Goal: Obtain resource: Download file/media

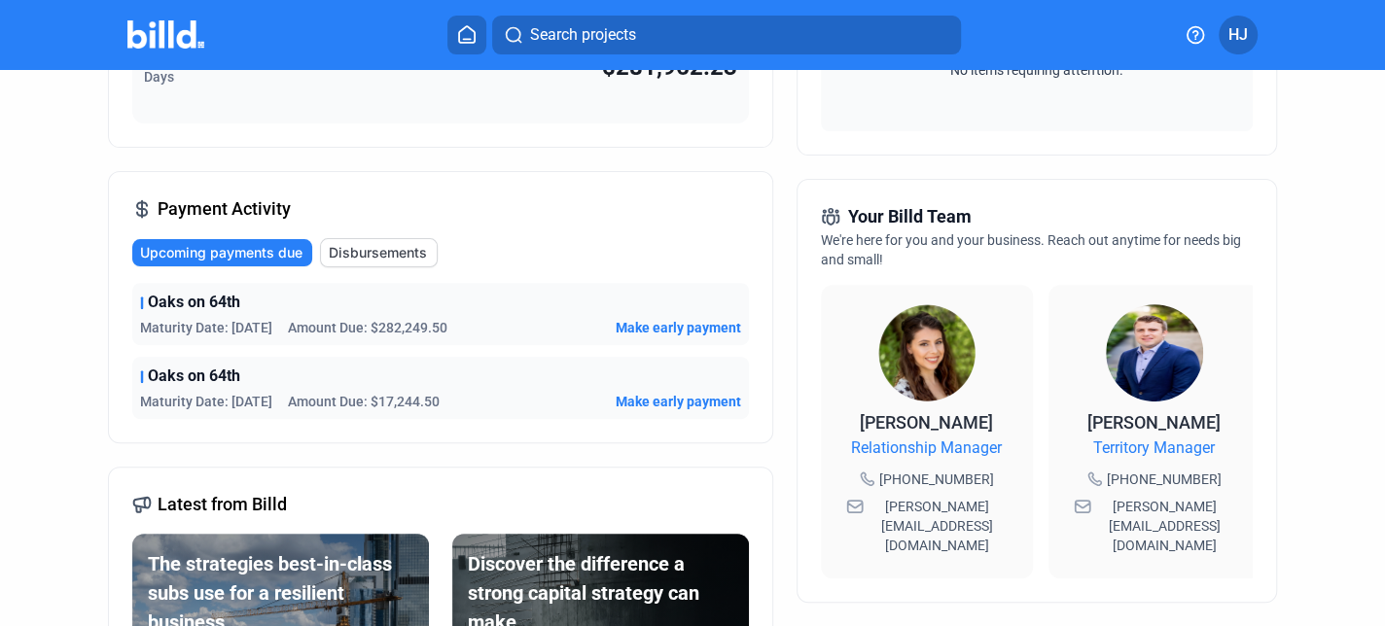
scroll to position [389, 0]
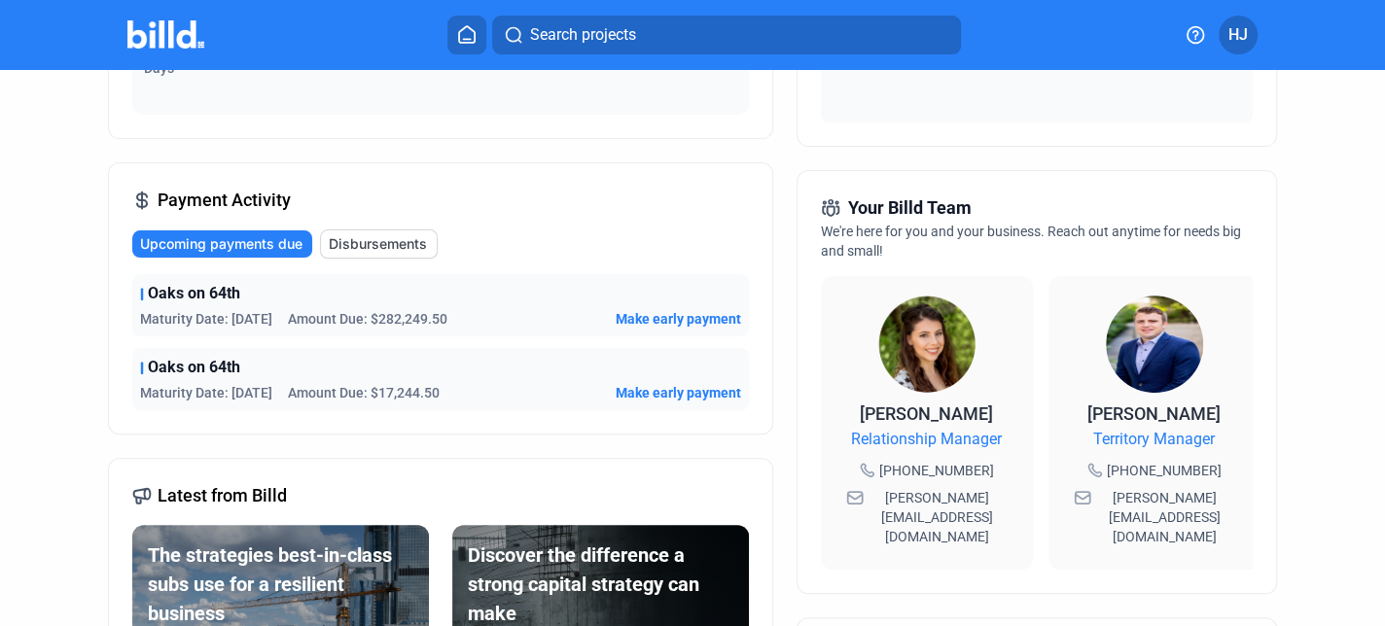
click at [194, 370] on span "Oaks on 64th" at bounding box center [194, 367] width 92 height 23
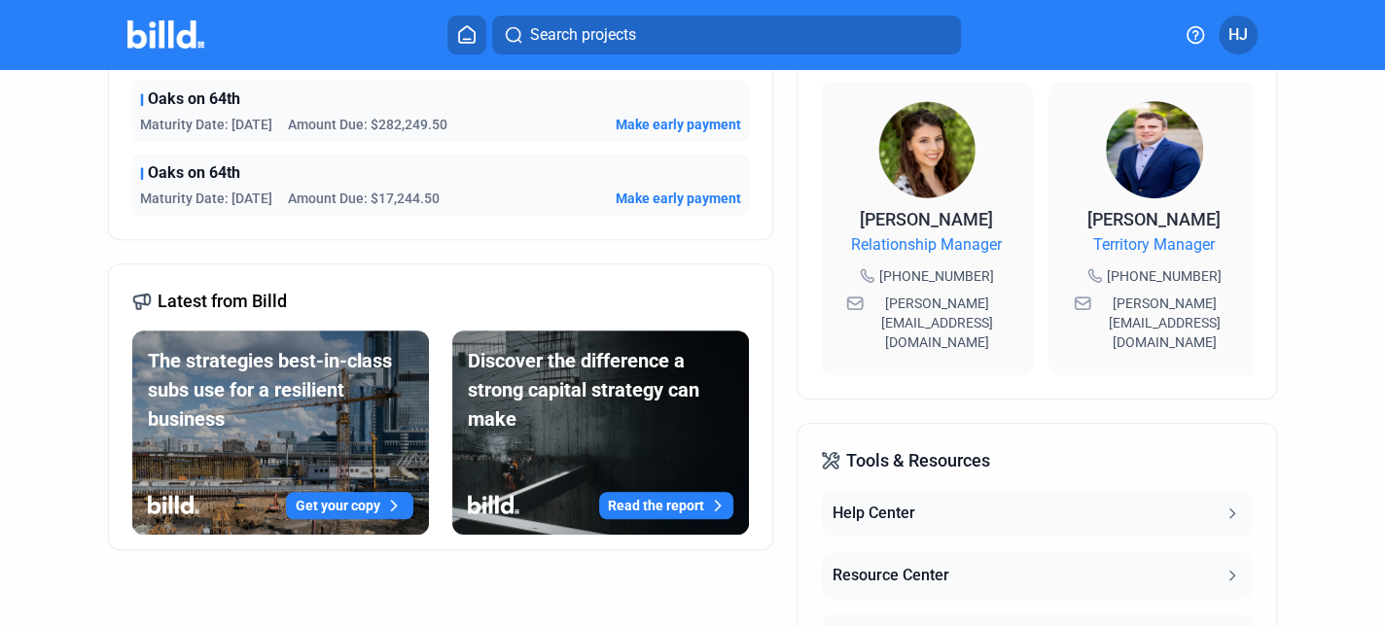
scroll to position [486, 0]
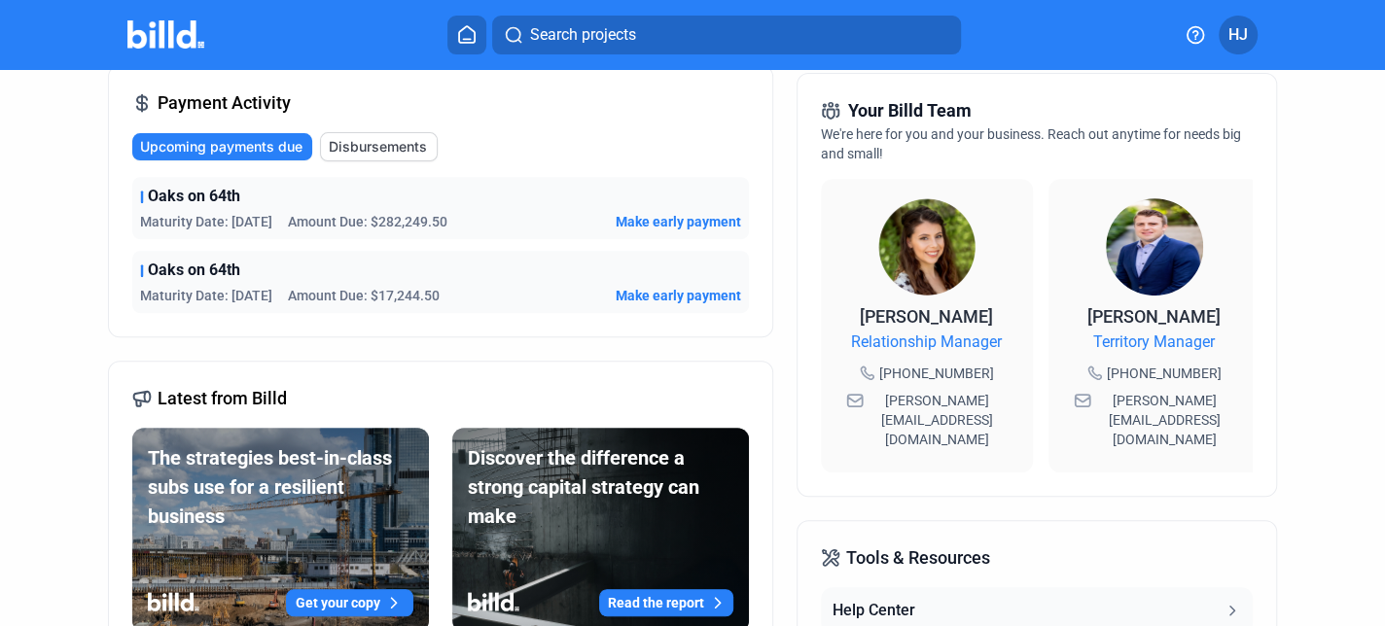
click at [193, 275] on span "Oaks on 64th" at bounding box center [194, 270] width 92 height 23
click at [329, 140] on span "Disbursements" at bounding box center [378, 146] width 98 height 19
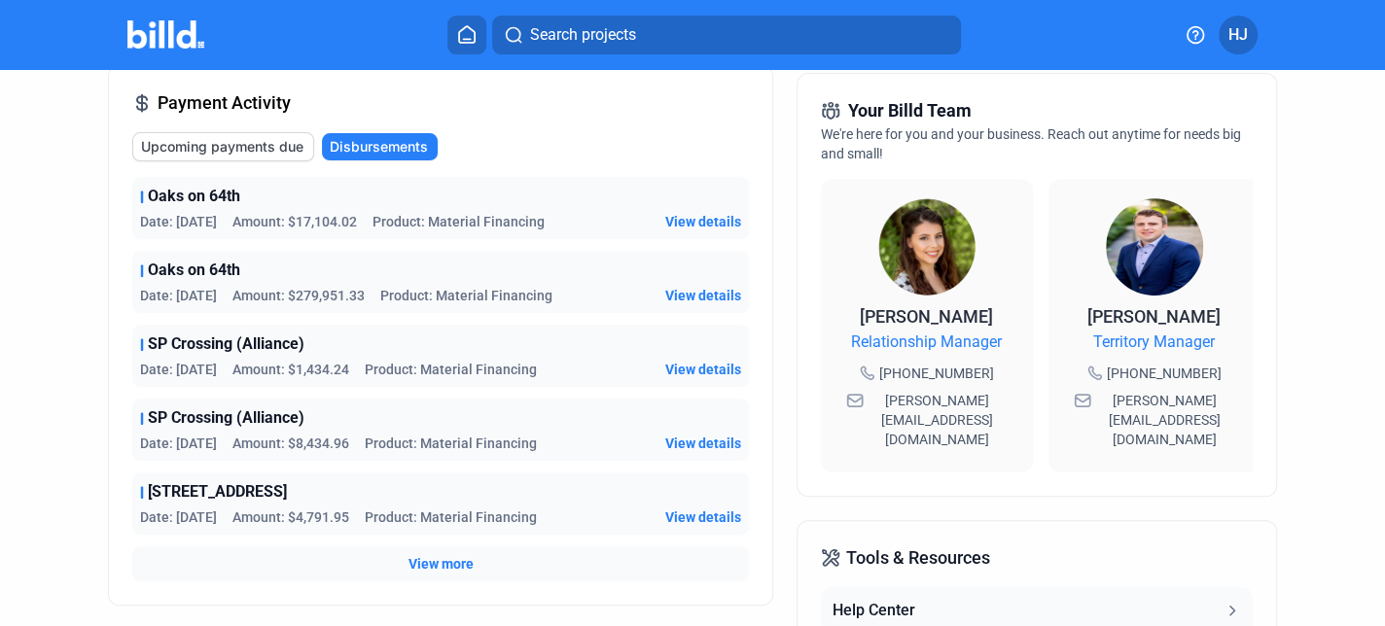
click at [692, 216] on span "View details" at bounding box center [703, 221] width 76 height 19
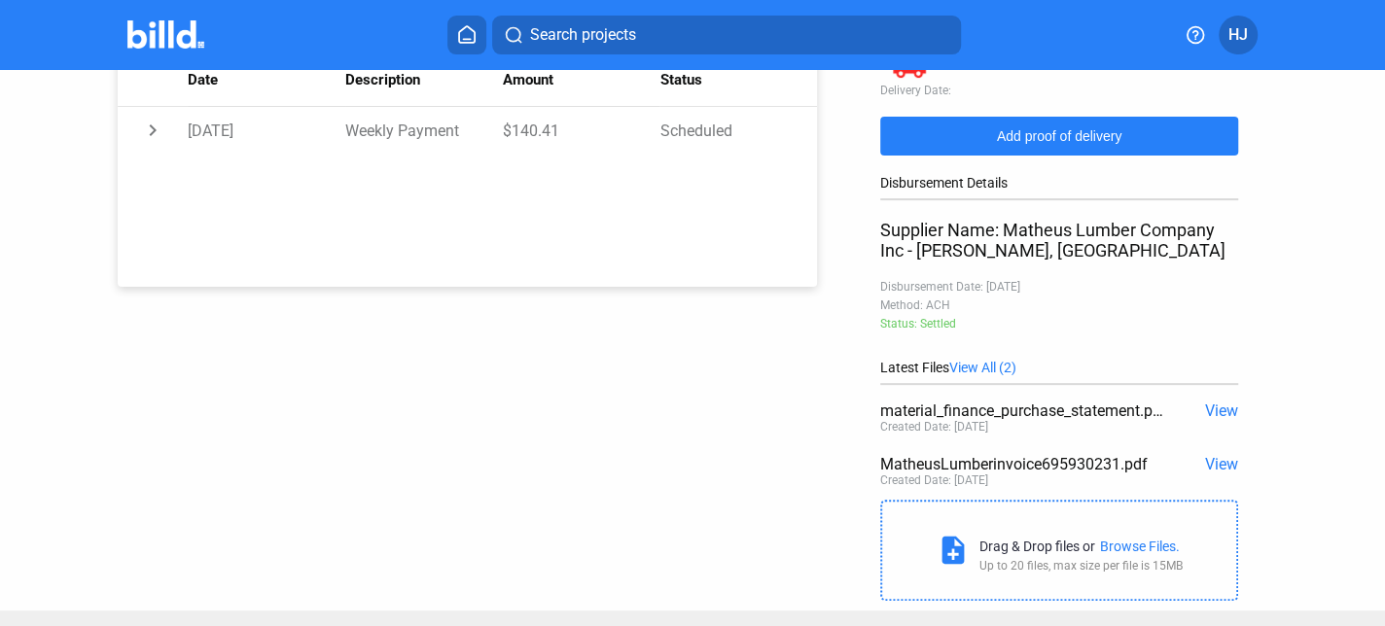
scroll to position [396, 0]
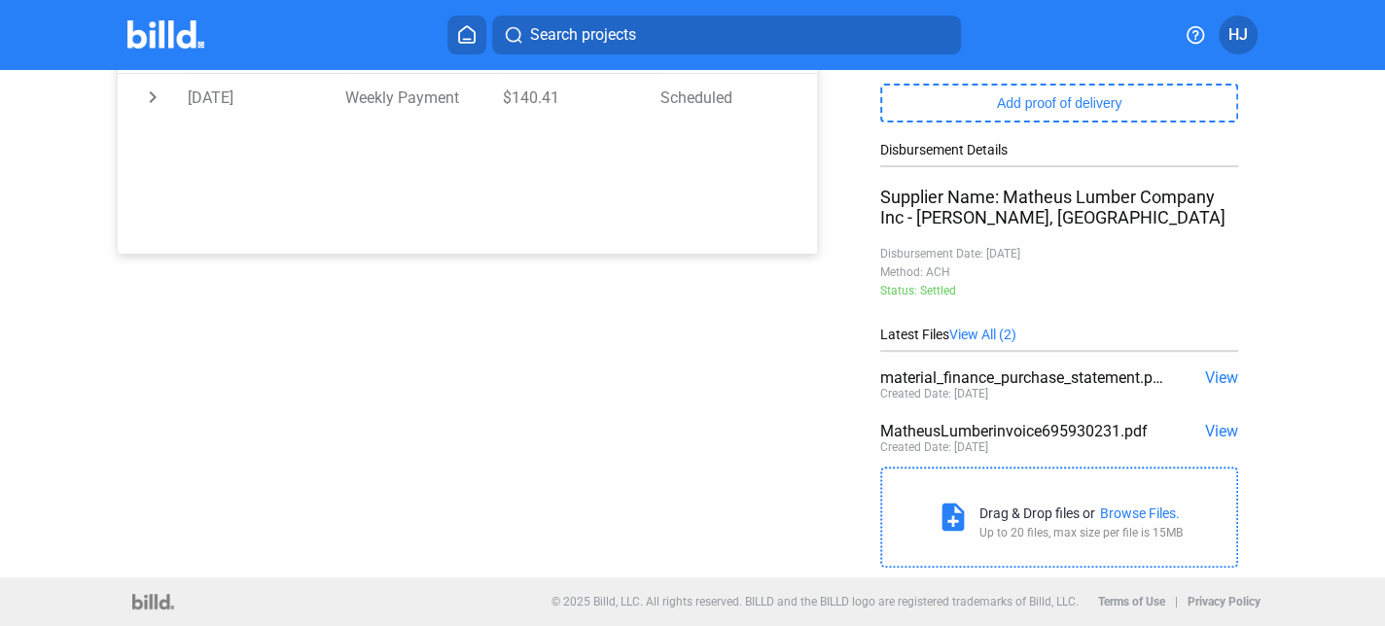
click at [1212, 374] on span "View" at bounding box center [1221, 378] width 33 height 18
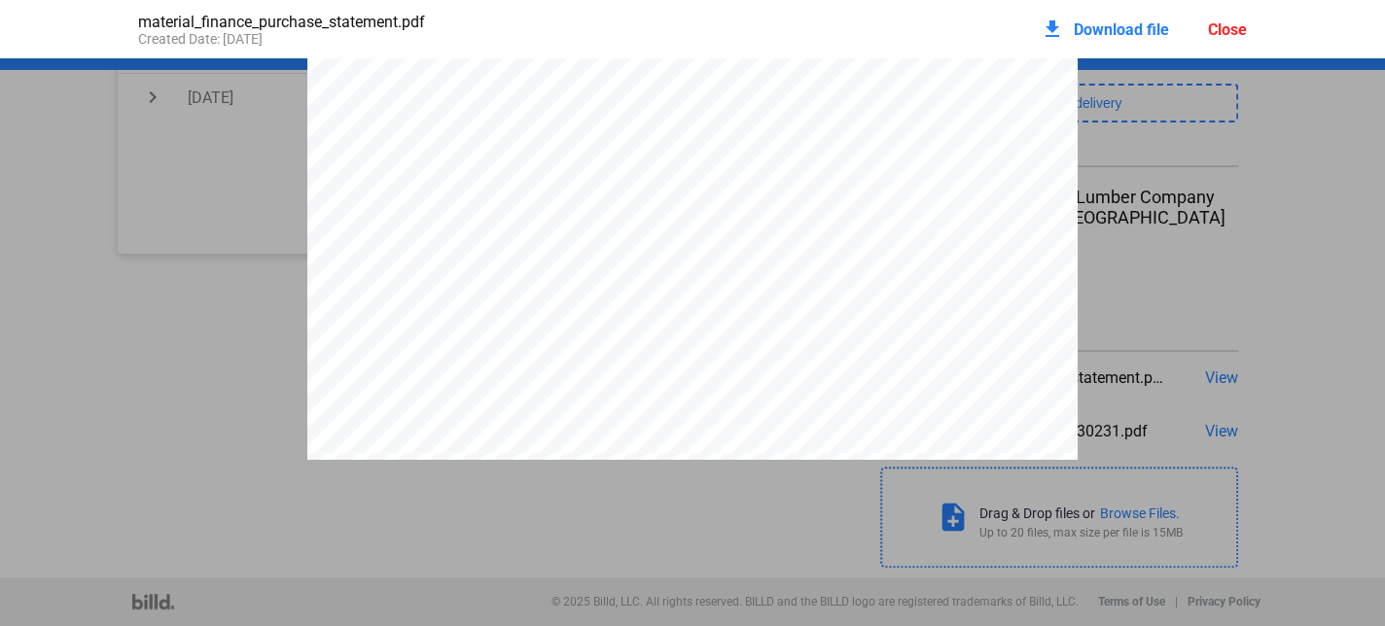
scroll to position [107, 0]
click at [1233, 29] on div "Close" at bounding box center [1227, 29] width 39 height 18
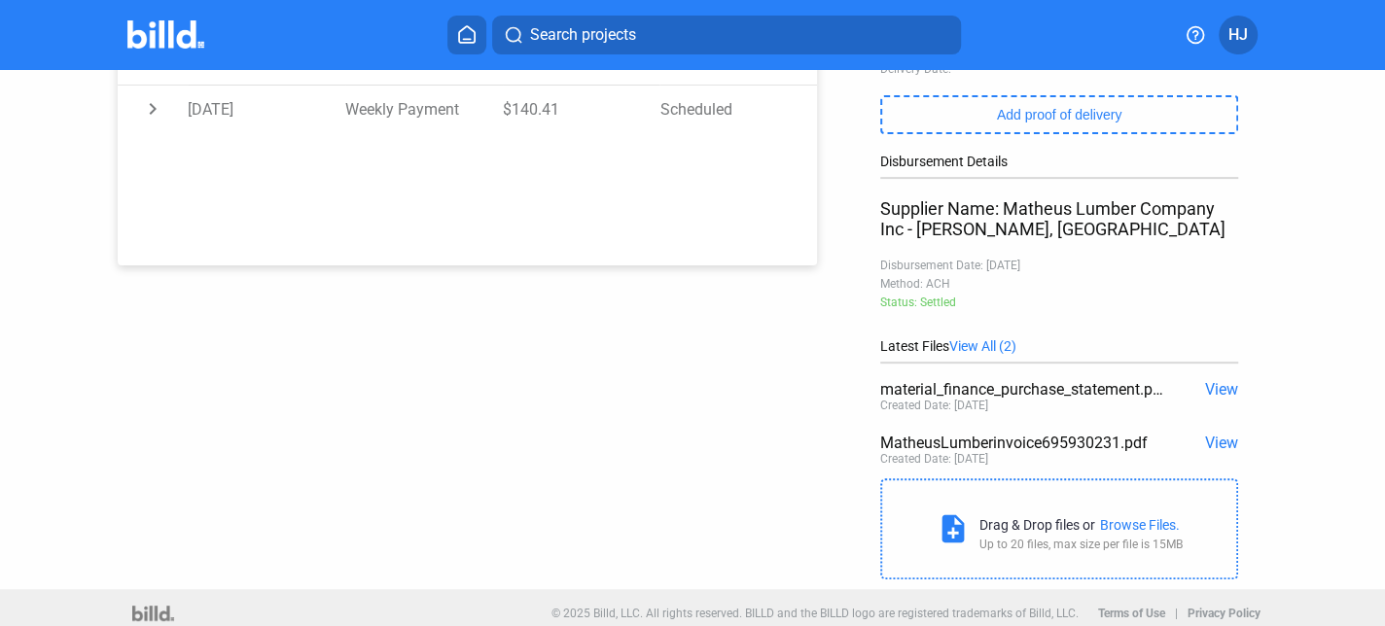
scroll to position [389, 0]
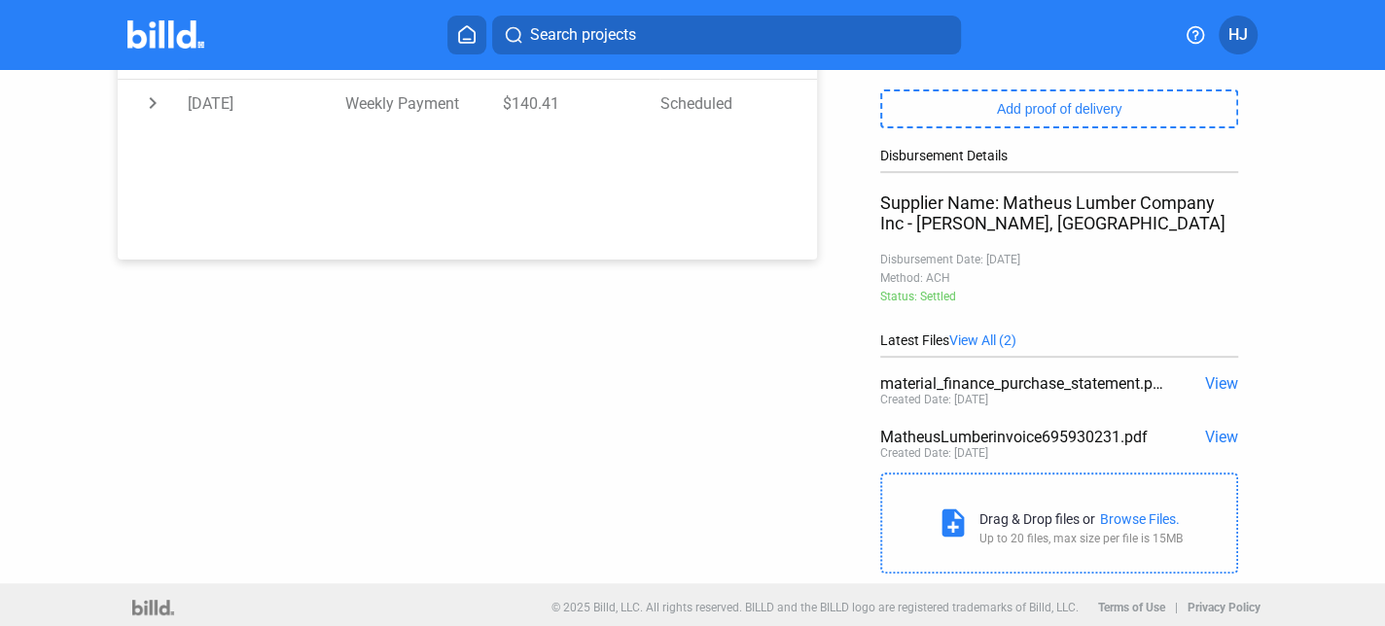
click at [1220, 388] on span "View" at bounding box center [1221, 384] width 33 height 18
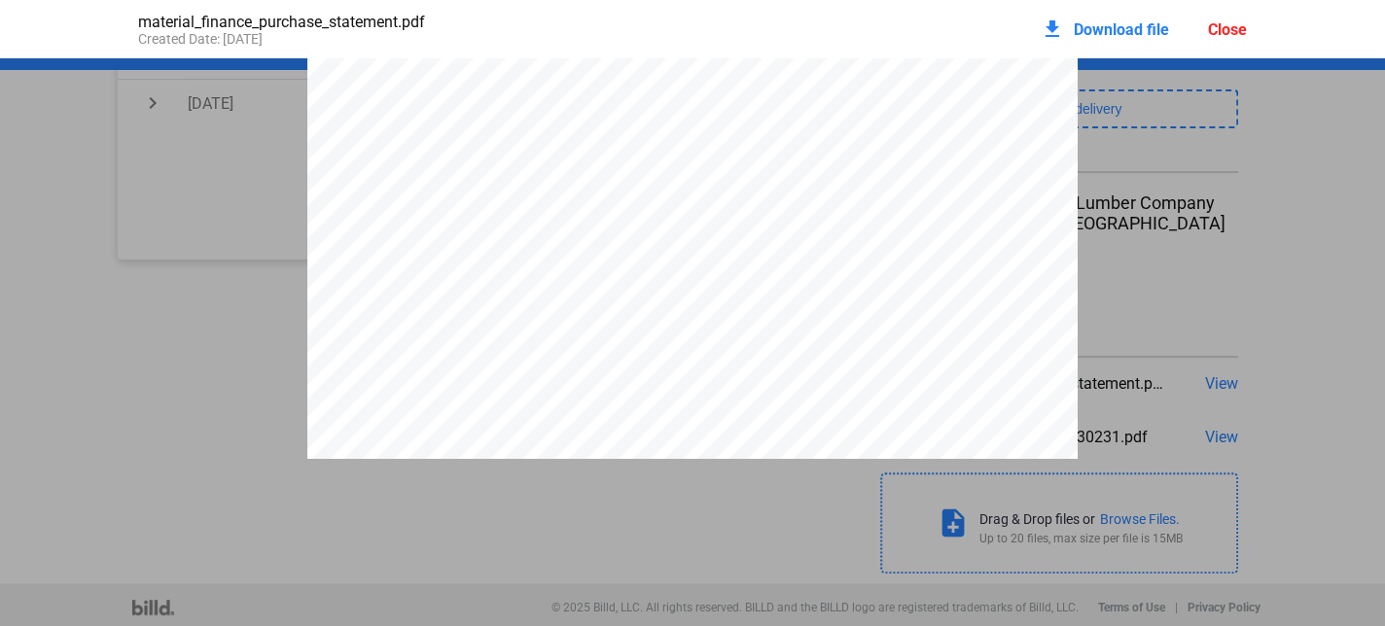
scroll to position [0, 0]
click at [1097, 26] on span "Download file" at bounding box center [1121, 29] width 95 height 18
